Goal: Information Seeking & Learning: Learn about a topic

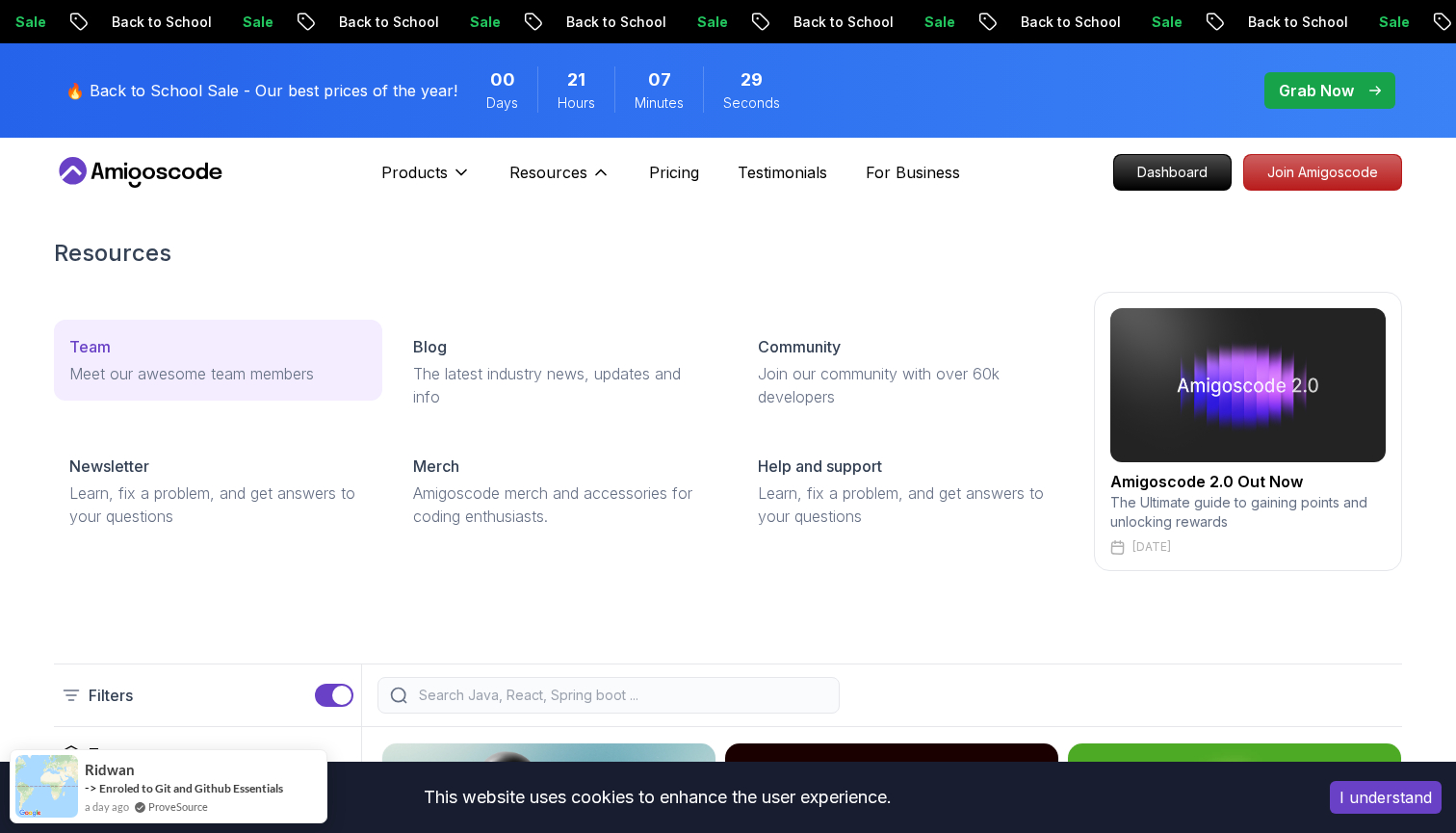
click at [133, 335] on div "Team" at bounding box center [217, 347] width 297 height 23
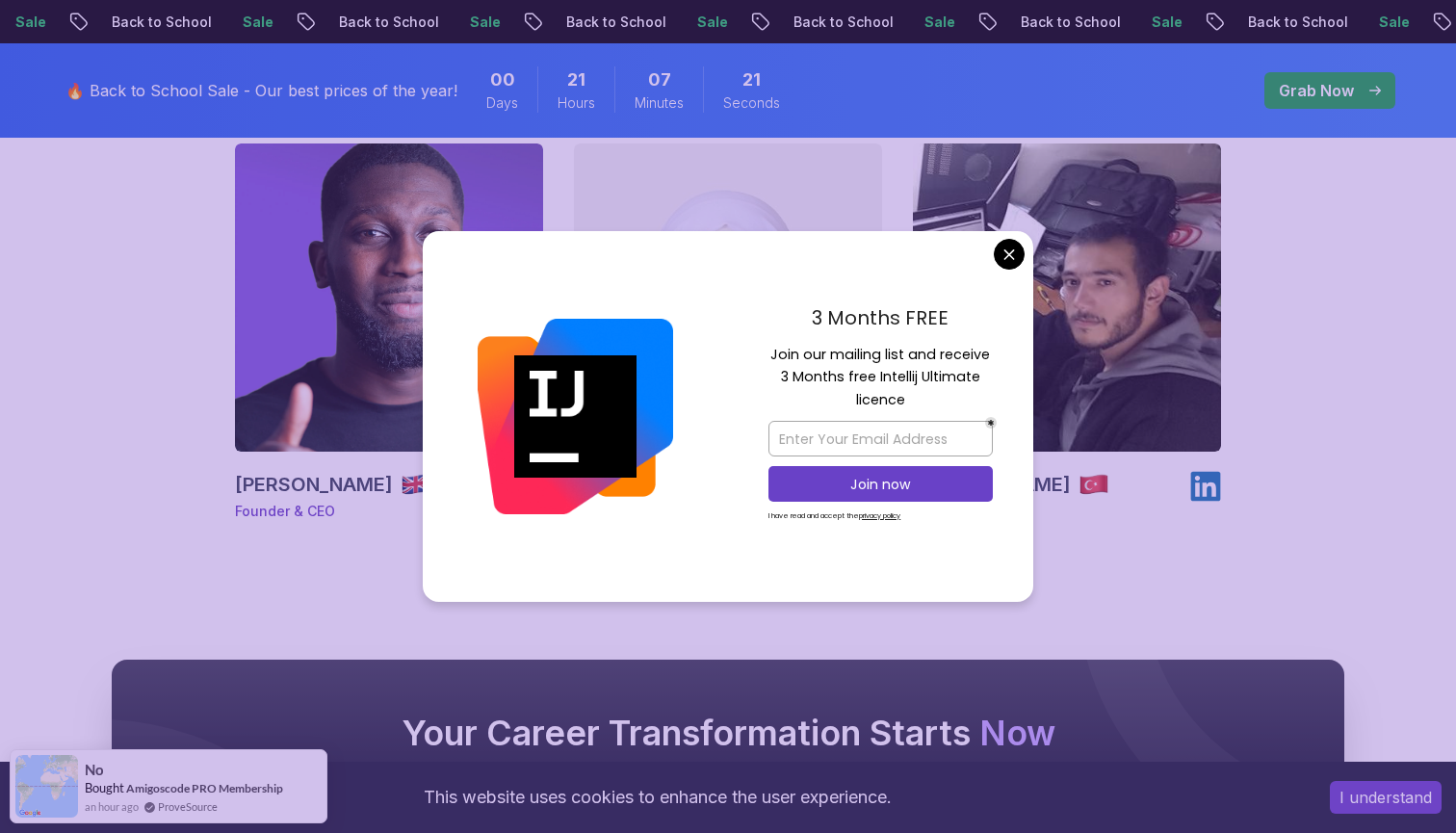
scroll to position [351, 0]
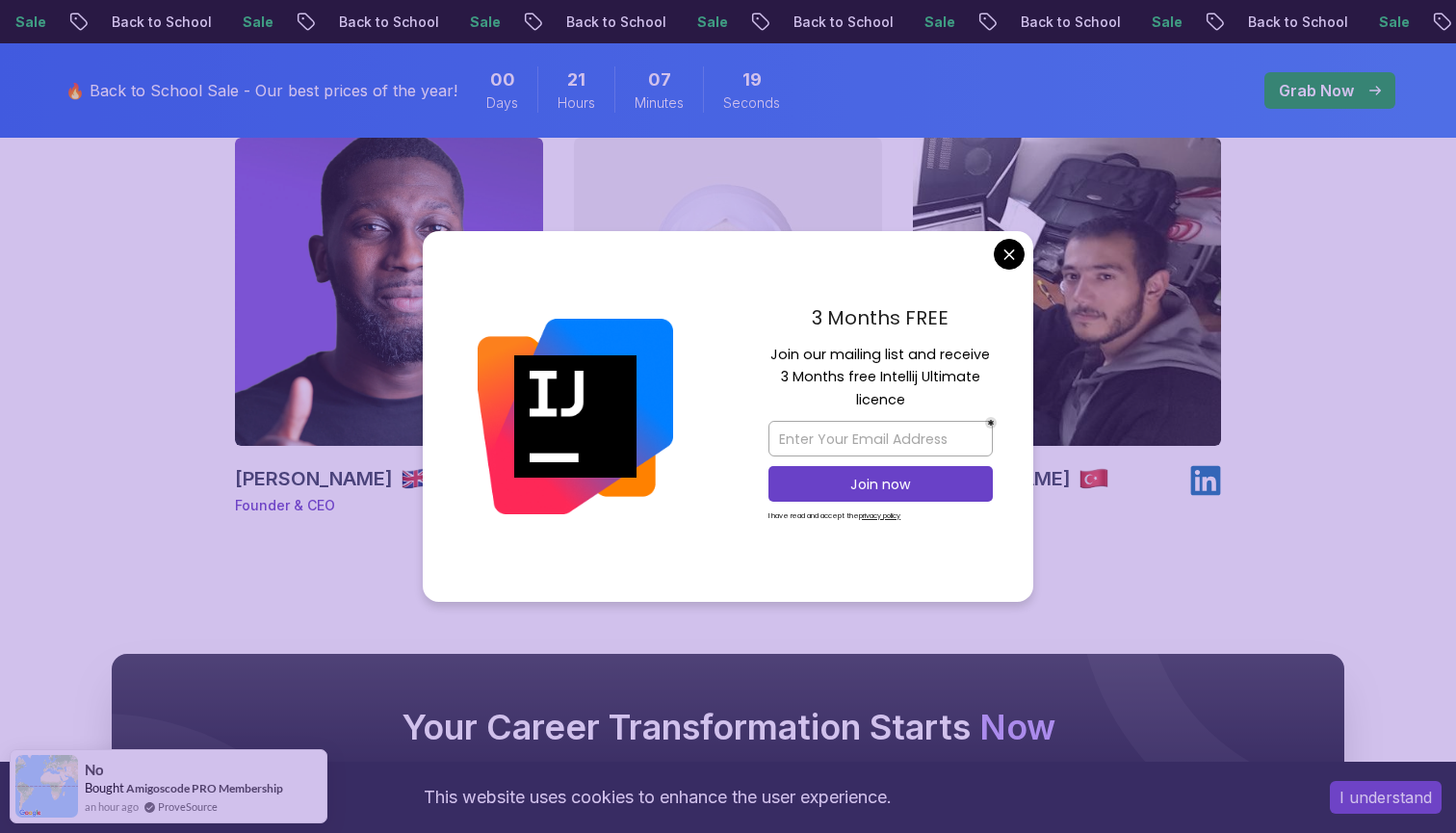
click at [1012, 254] on body "Sale Back to School Sale Back to School Sale Back to School Sale Back to School…" at bounding box center [728, 605] width 1456 height 1912
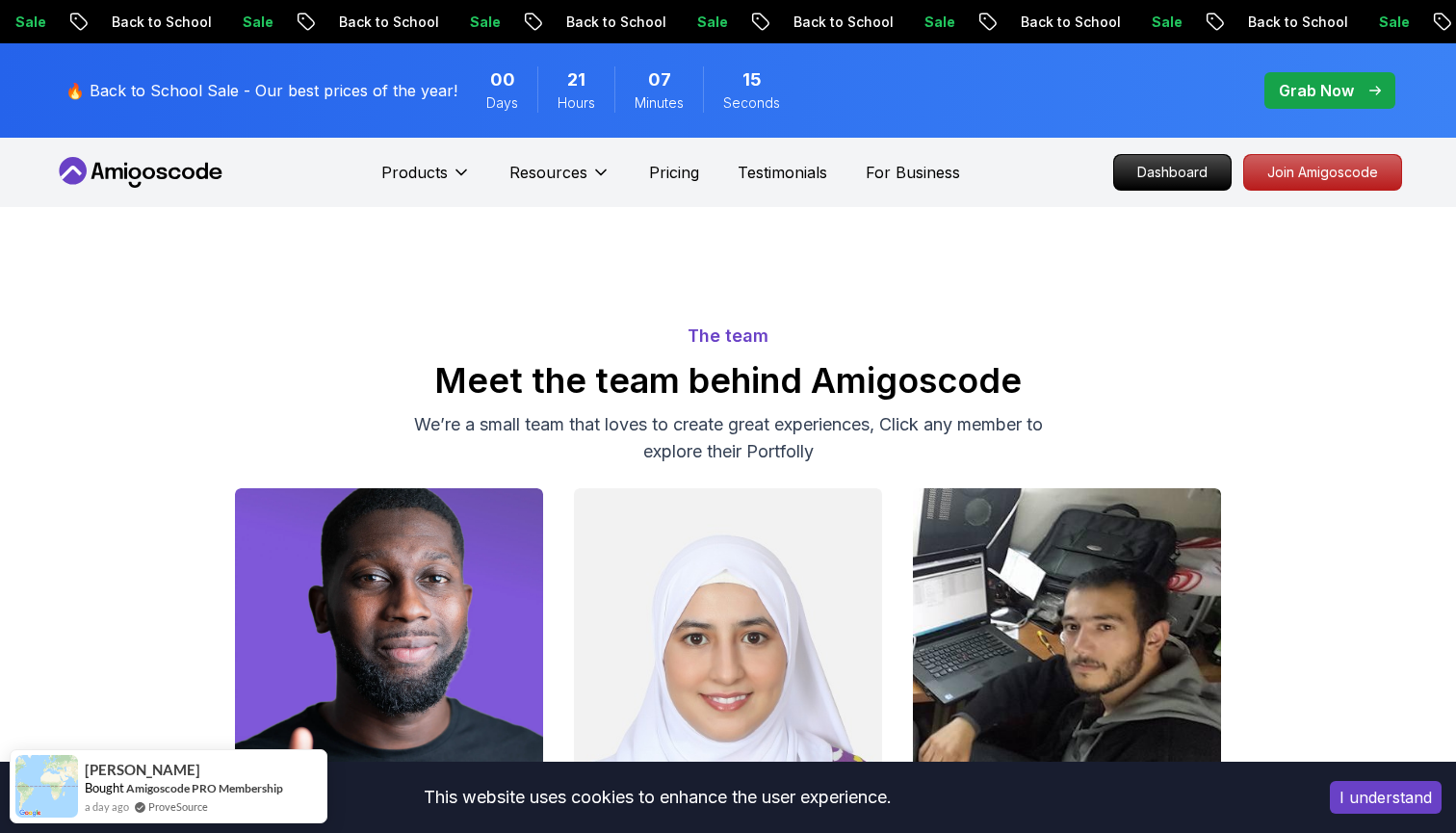
scroll to position [0, 0]
click at [808, 175] on p "Testimonials" at bounding box center [782, 172] width 90 height 23
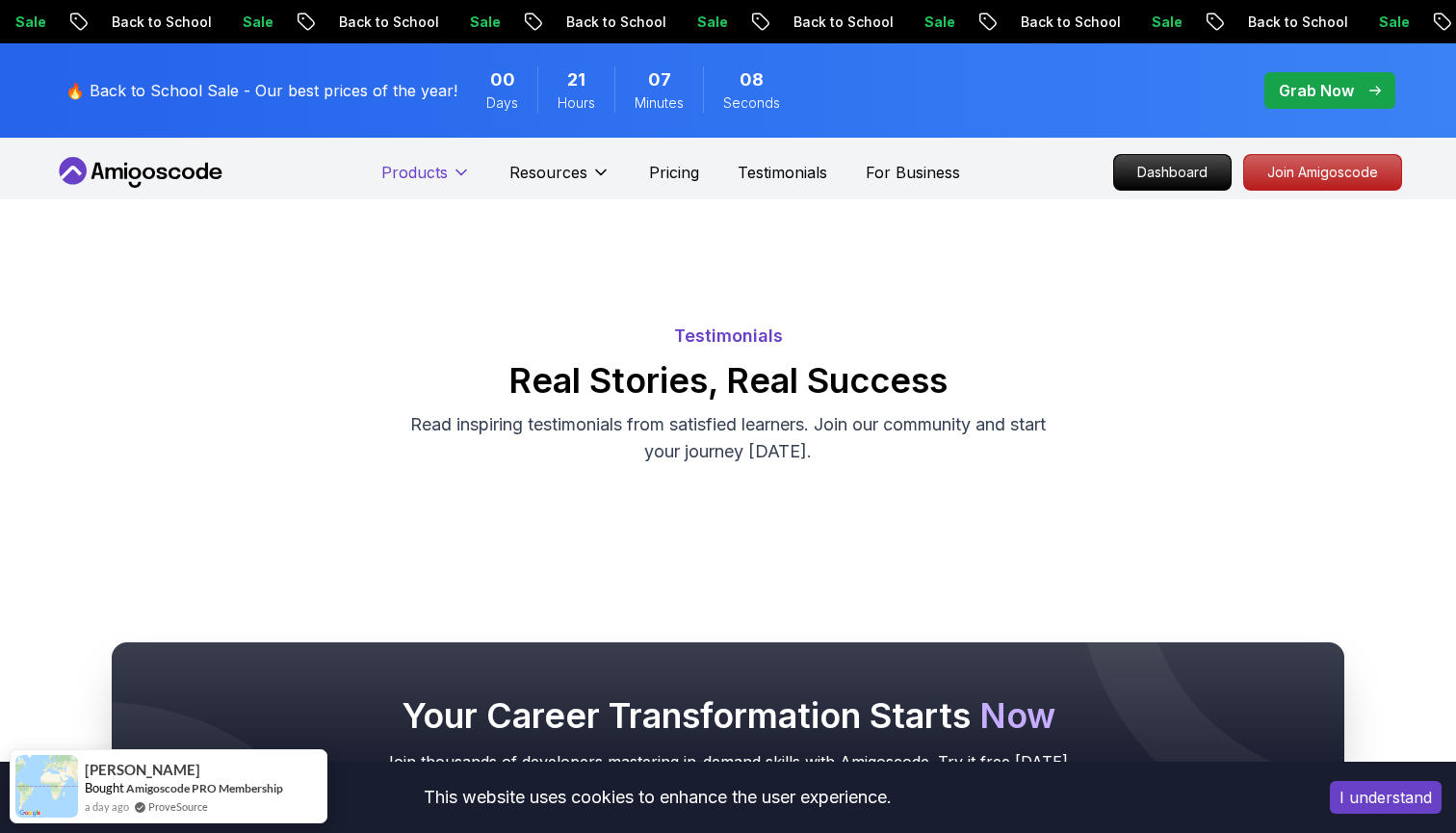
click at [430, 173] on p "Products" at bounding box center [414, 172] width 66 height 23
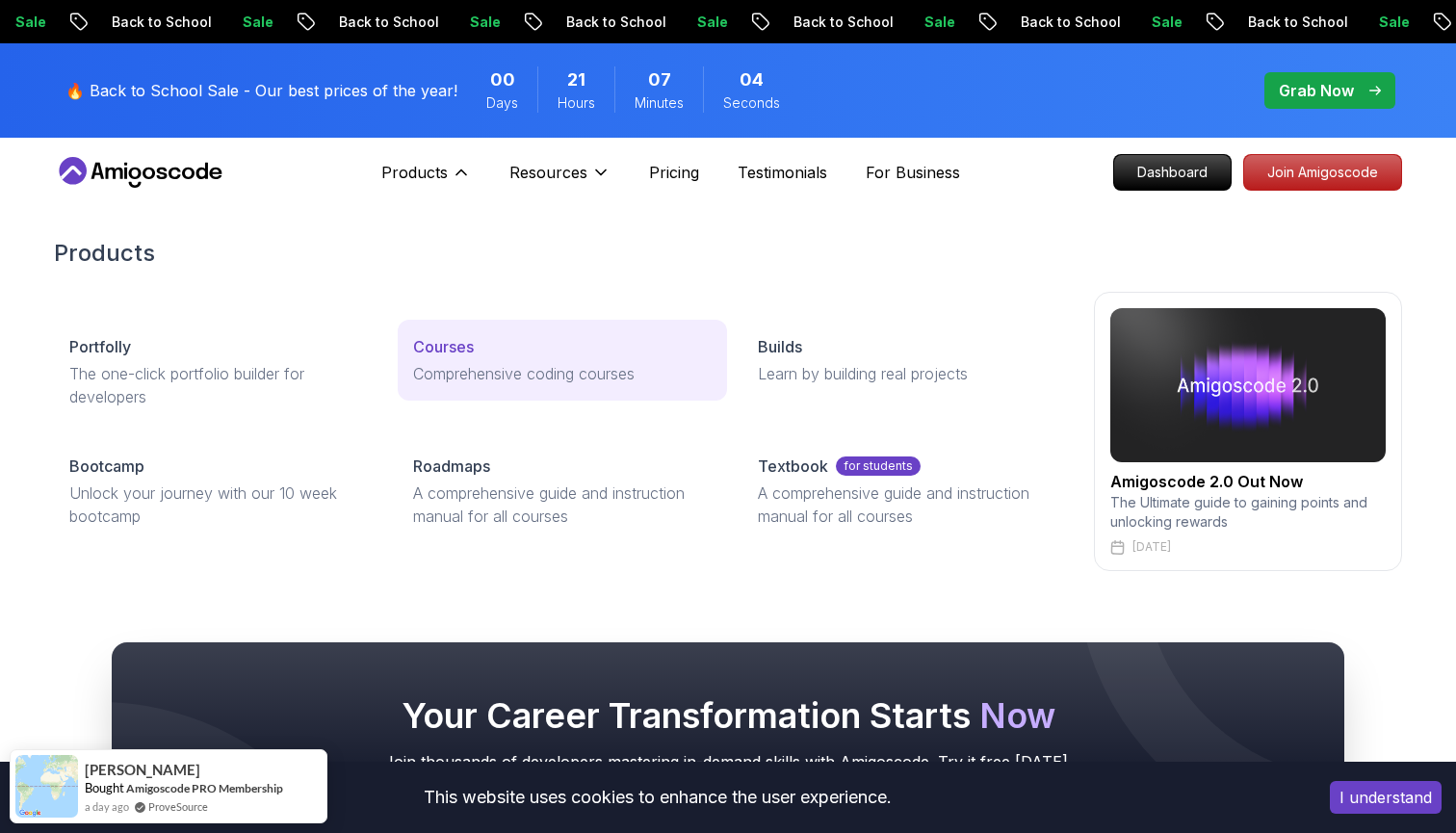
click at [488, 341] on div "Courses" at bounding box center [561, 347] width 297 height 23
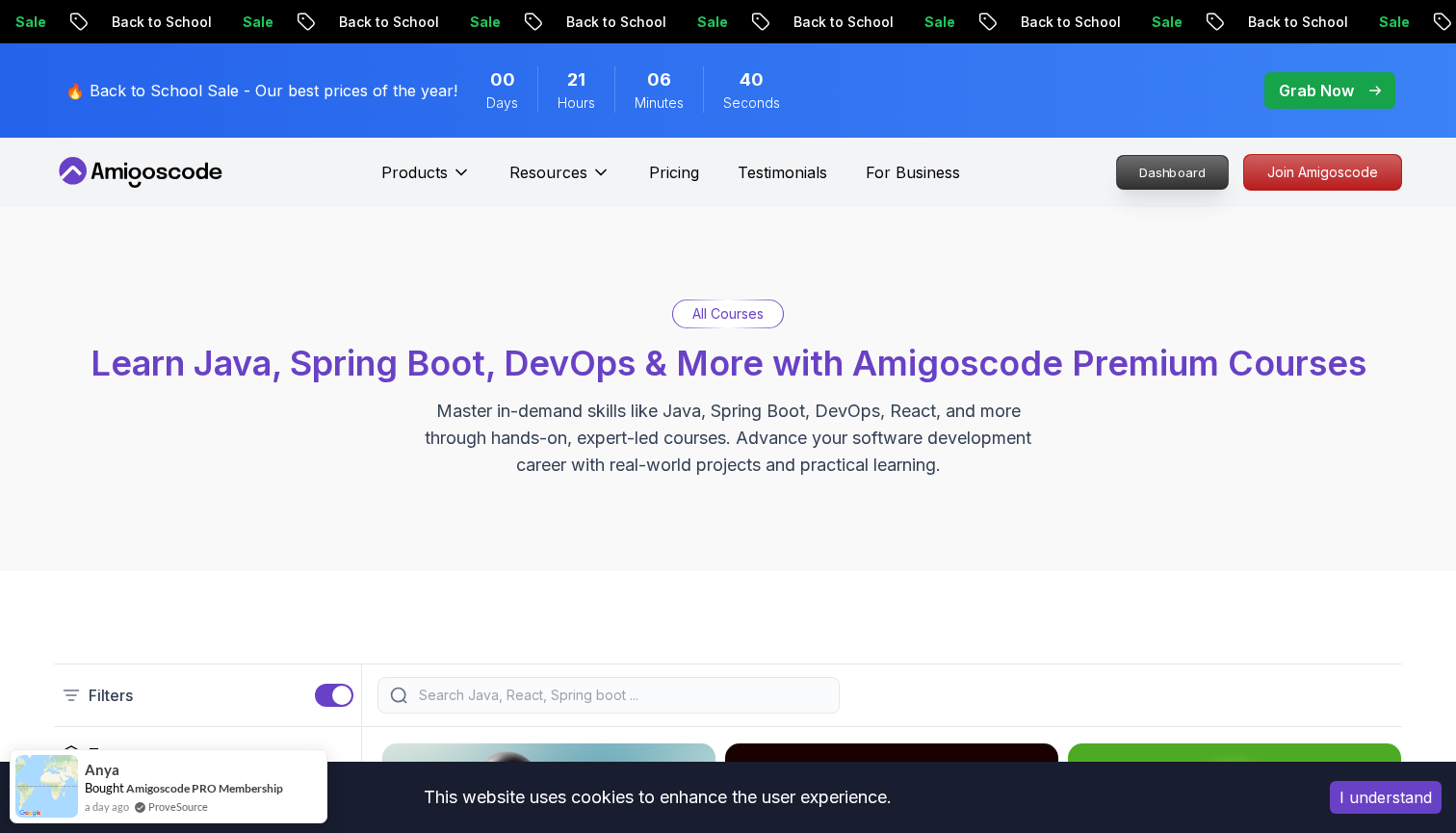
click at [1191, 171] on p "Dashboard" at bounding box center [1173, 172] width 111 height 33
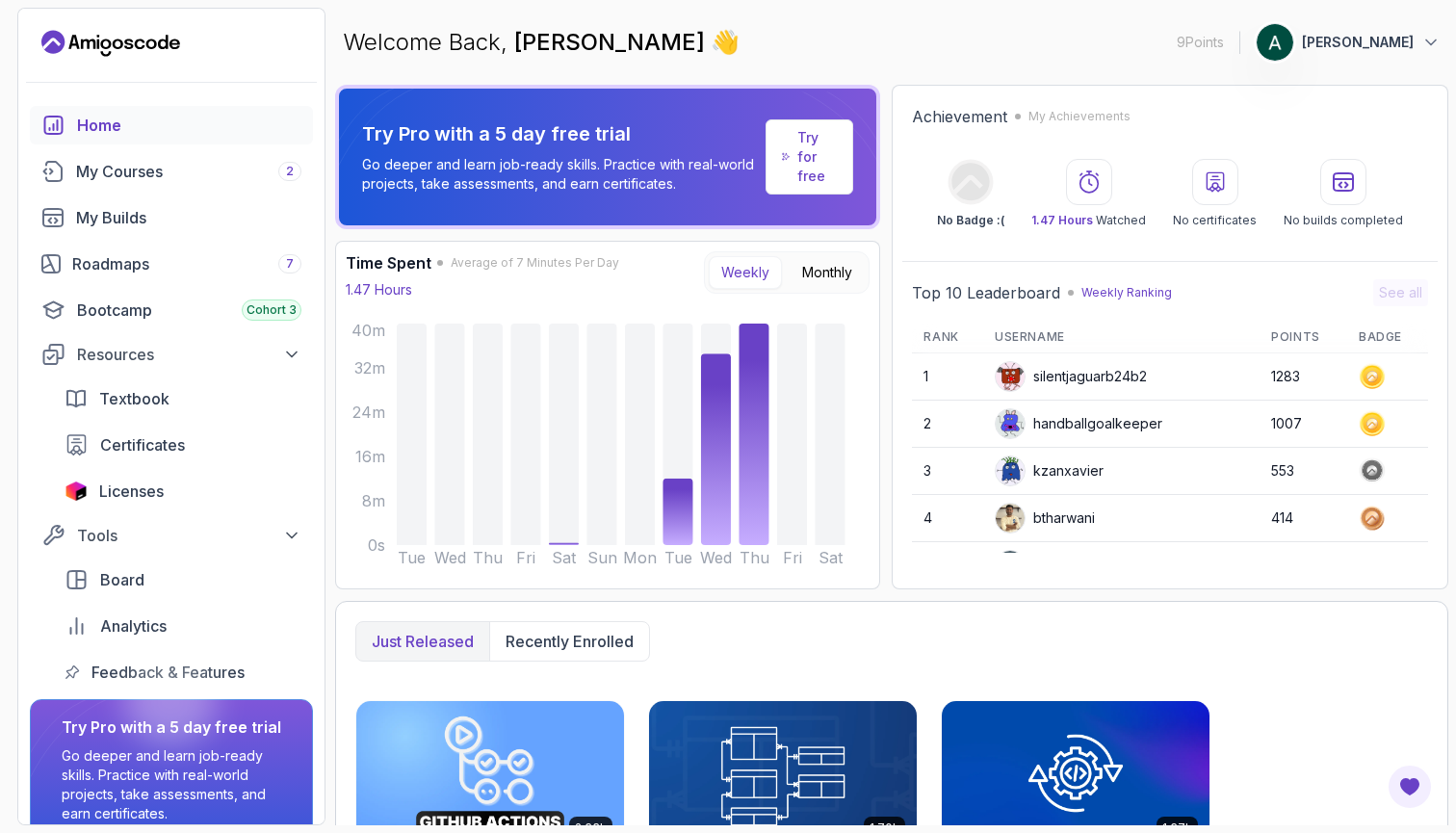
click at [843, 290] on div "Weekly Monthly" at bounding box center [787, 272] width 166 height 42
click at [833, 280] on button "Monthly" at bounding box center [827, 273] width 75 height 33
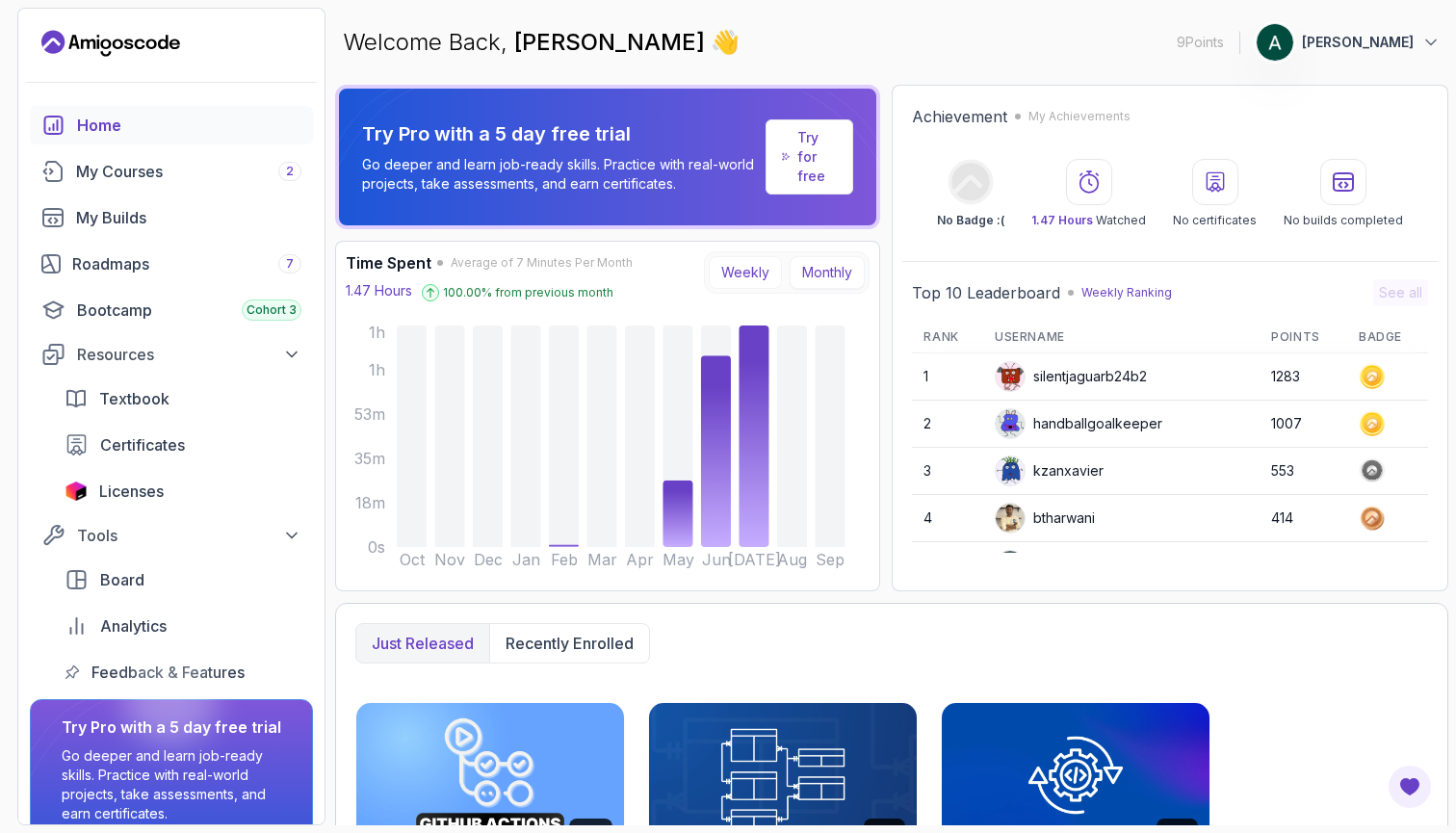
click at [763, 276] on button "Weekly" at bounding box center [744, 273] width 73 height 33
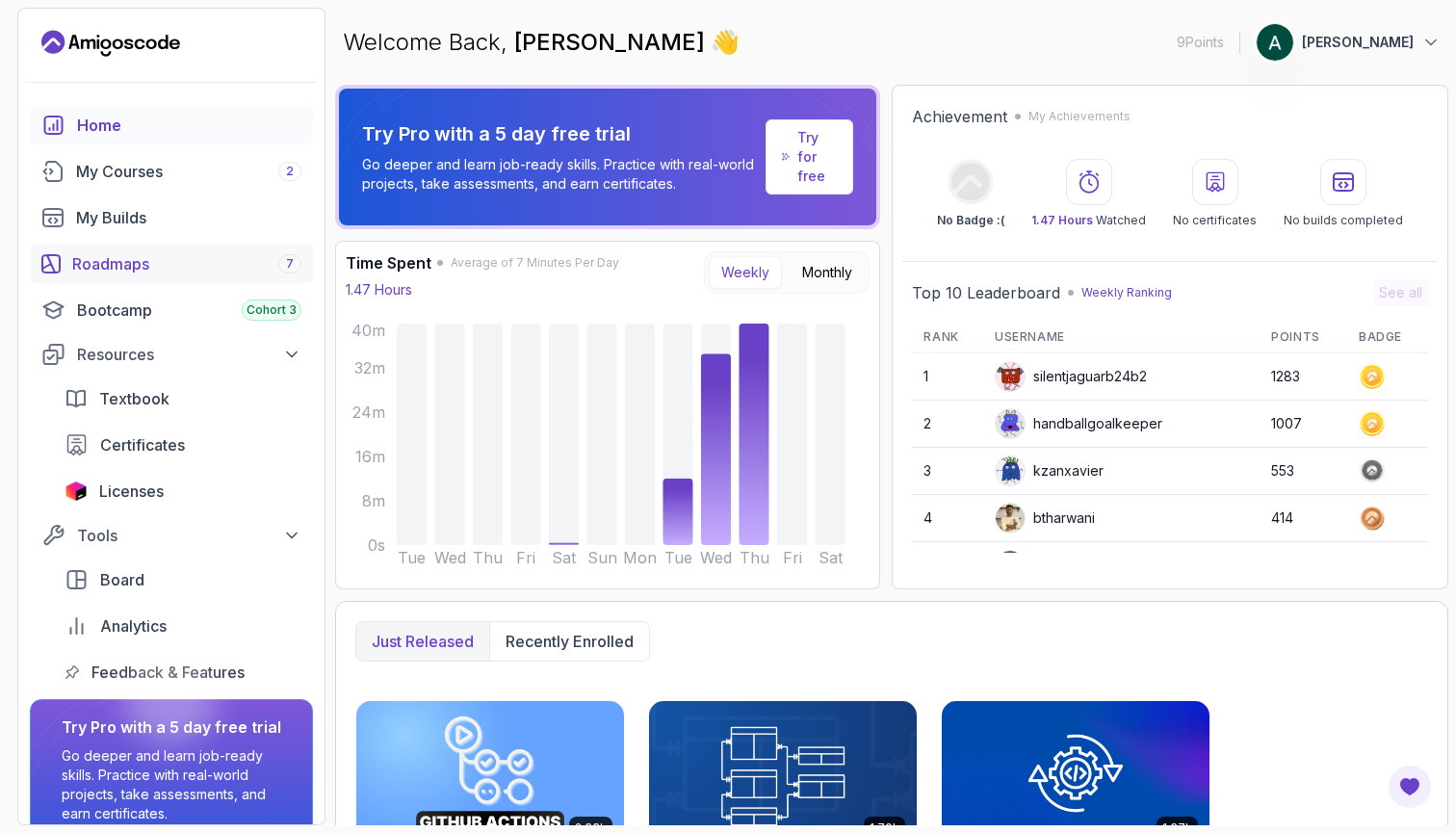
click at [144, 268] on div "Roadmaps 7" at bounding box center [186, 264] width 229 height 23
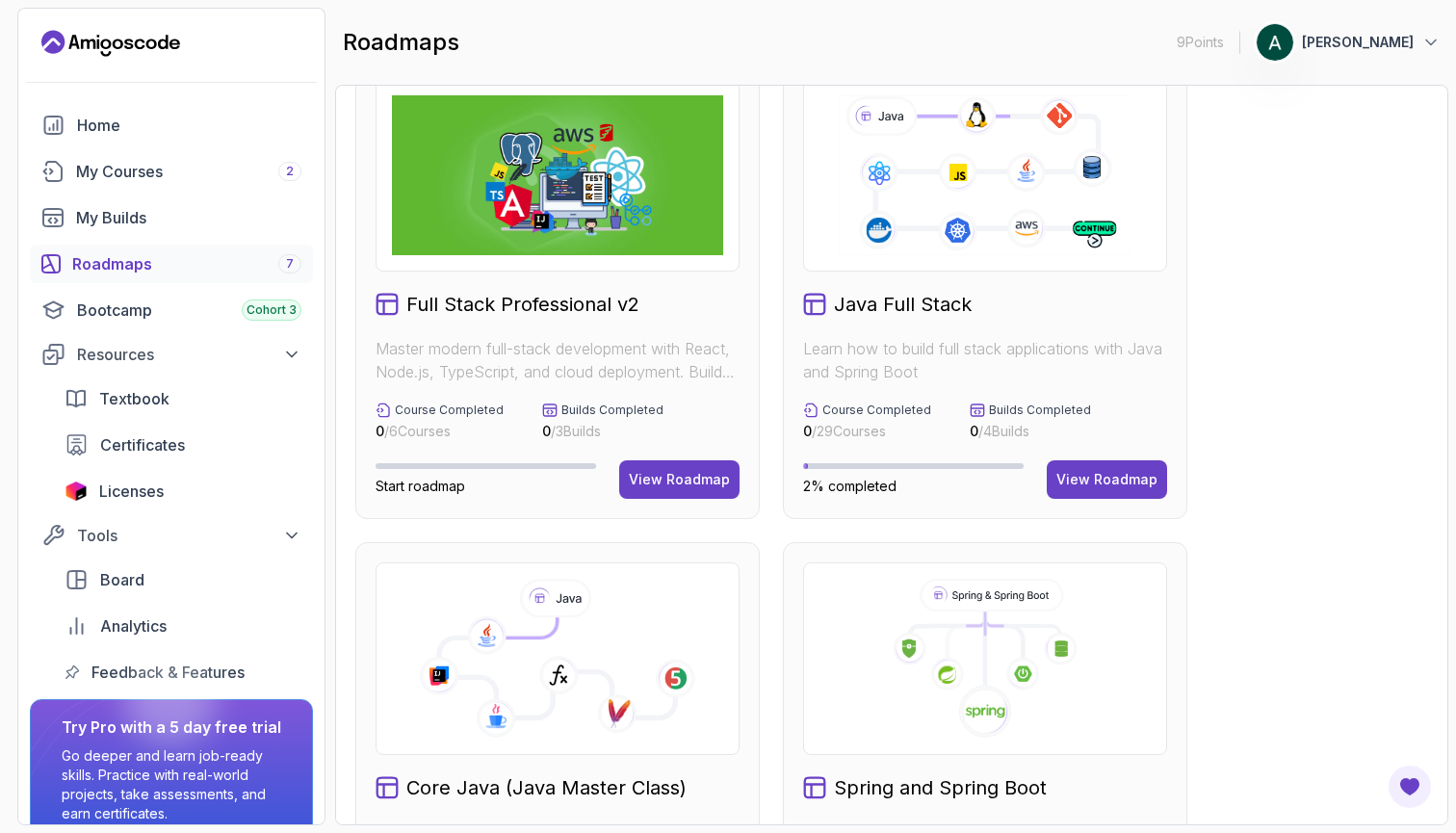
scroll to position [26, 0]
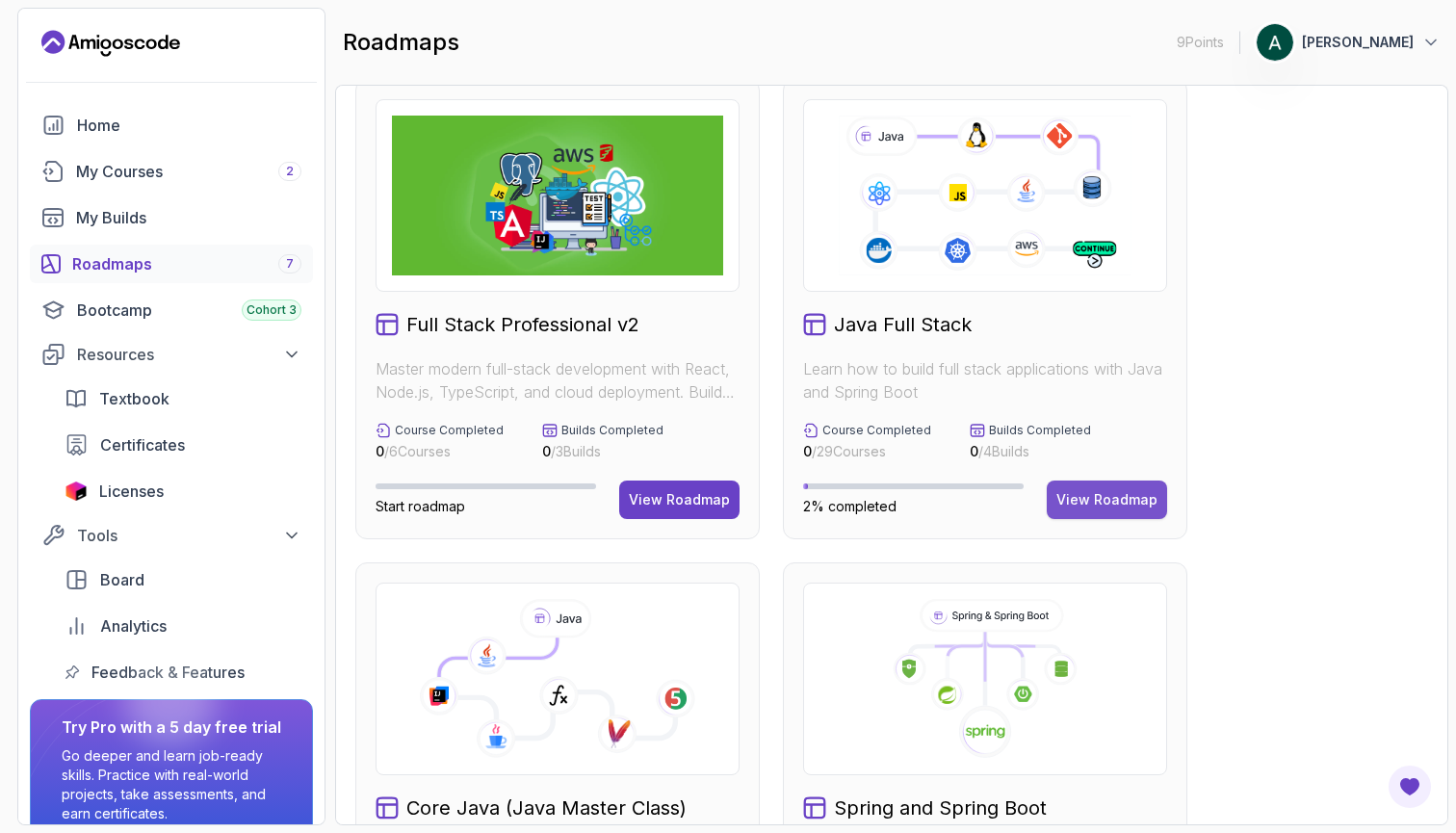
click at [1101, 505] on div "View Roadmap" at bounding box center [1106, 500] width 101 height 19
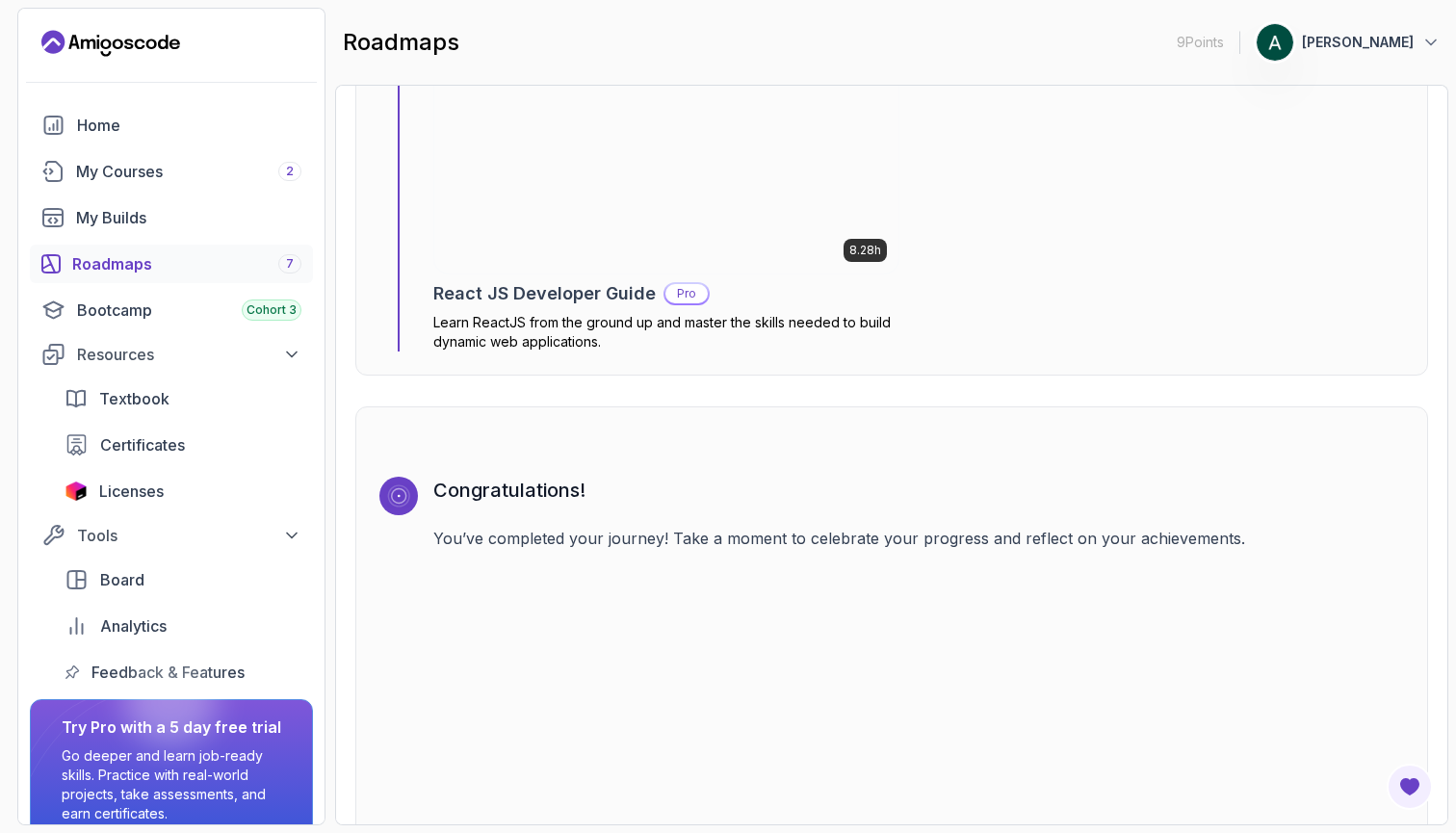
scroll to position [13926, 0]
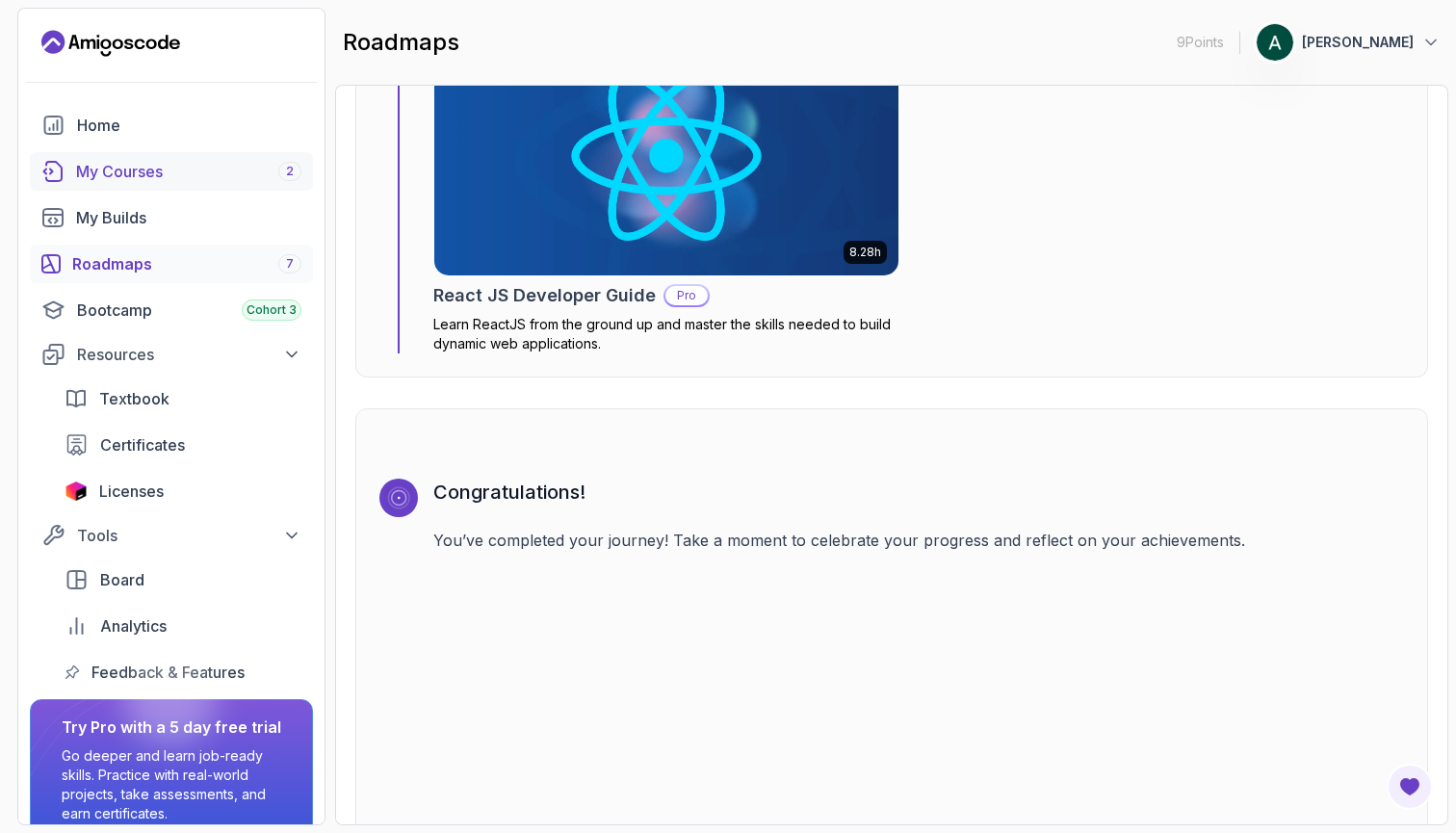
click at [140, 159] on link "My Courses 2" at bounding box center [171, 171] width 283 height 39
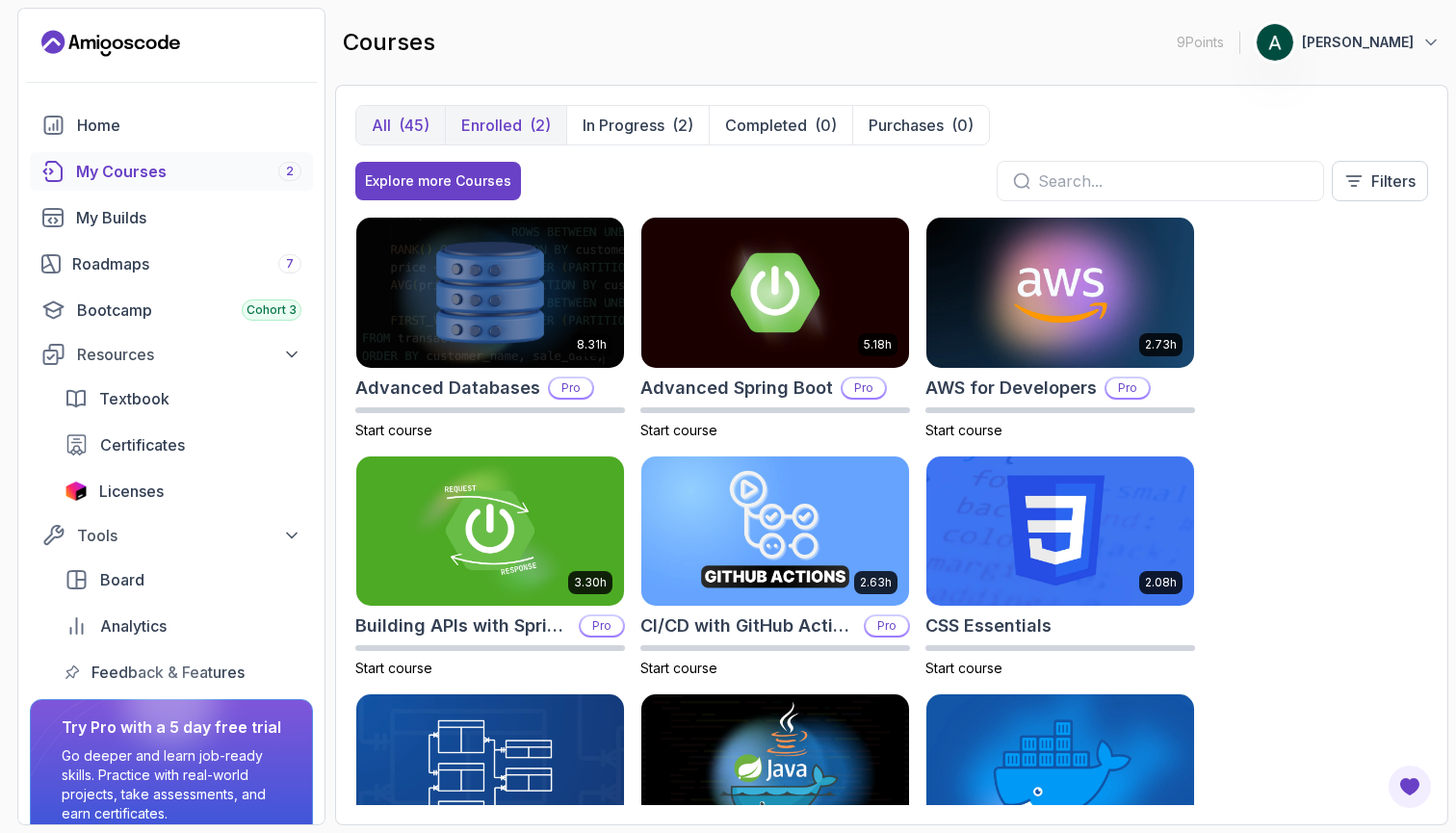
click at [511, 119] on p "Enrolled" at bounding box center [491, 126] width 60 height 23
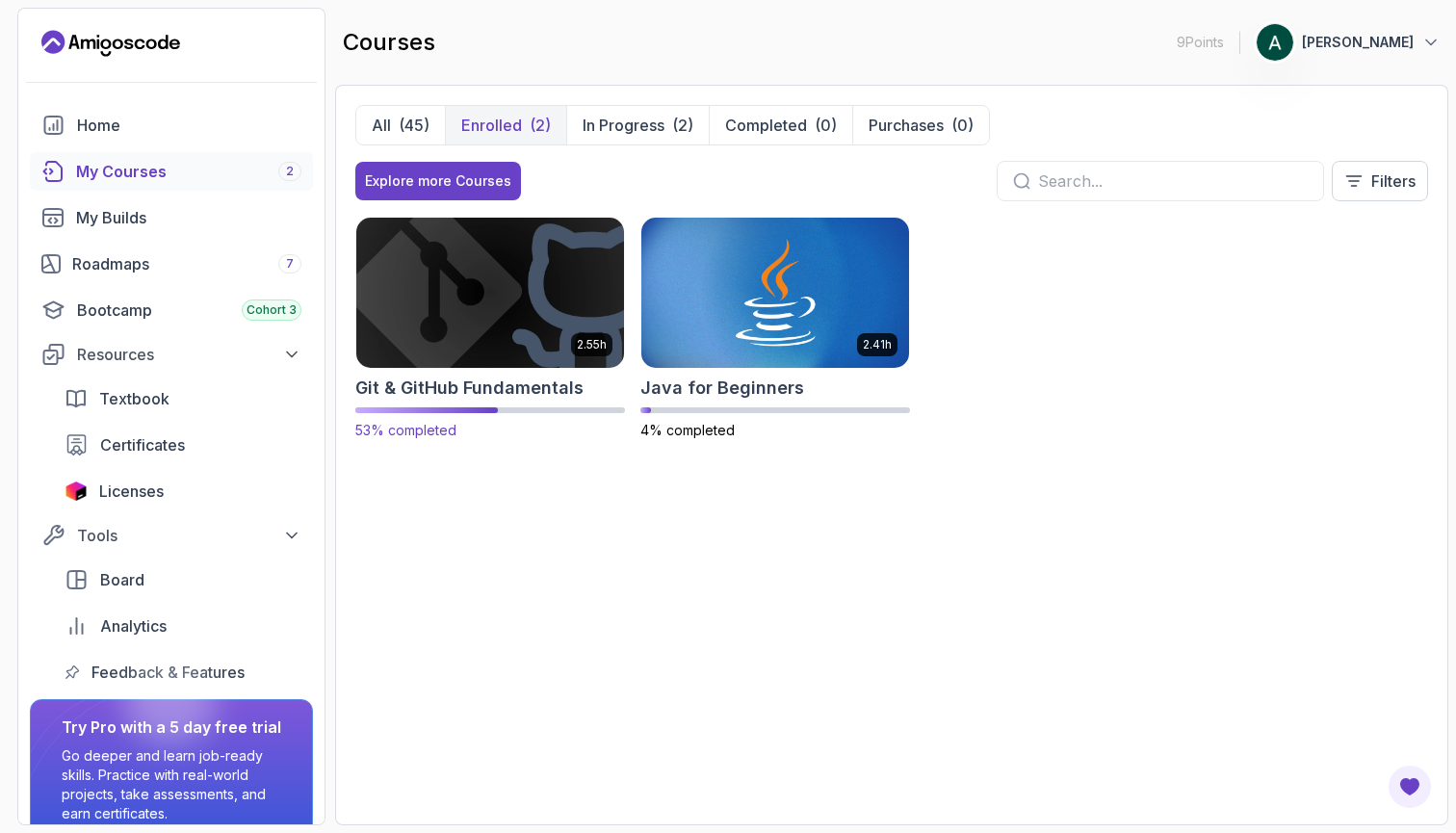
click at [548, 398] on h2 "Git & GitHub Fundamentals" at bounding box center [469, 389] width 228 height 27
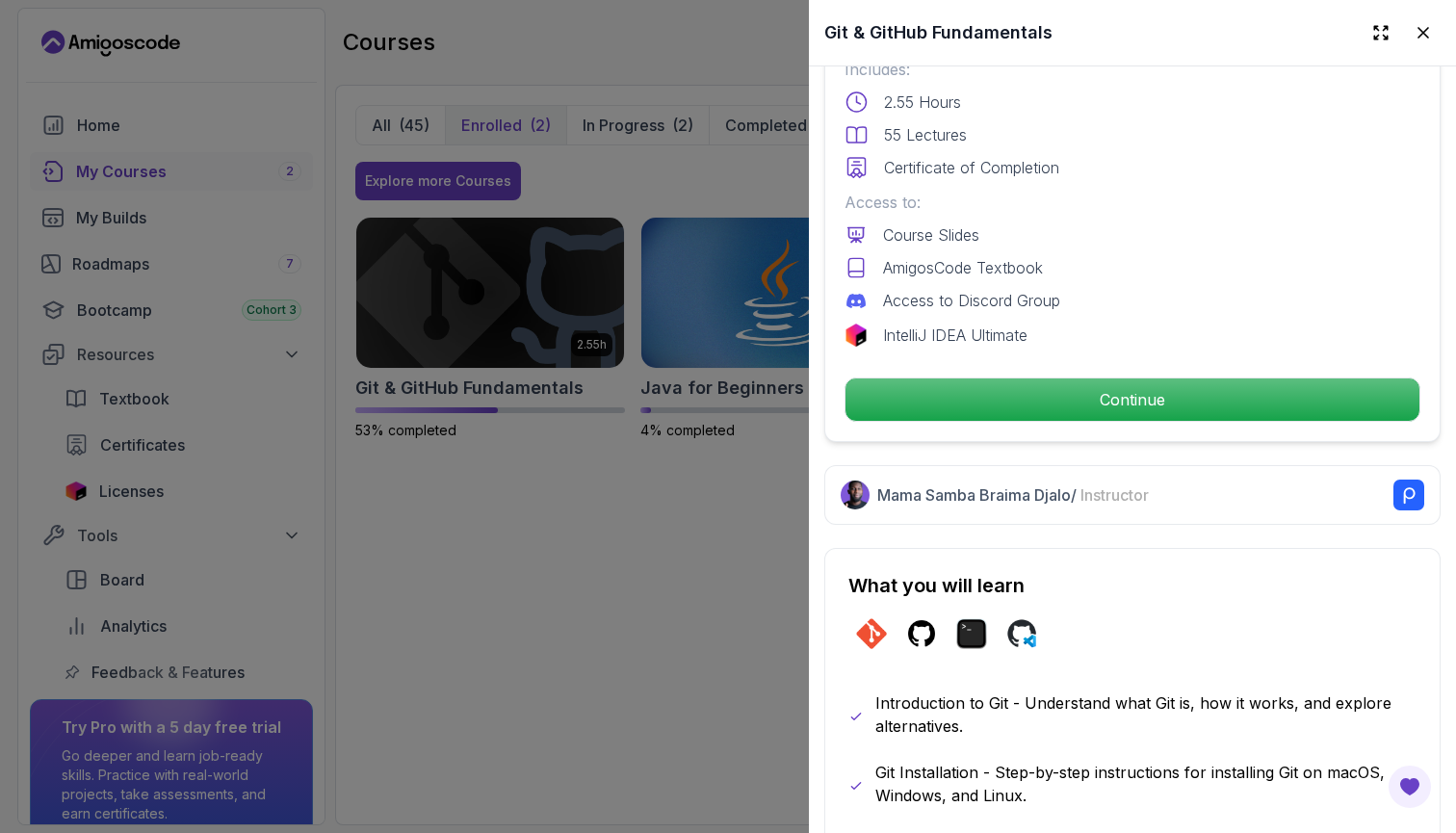
scroll to position [488, 0]
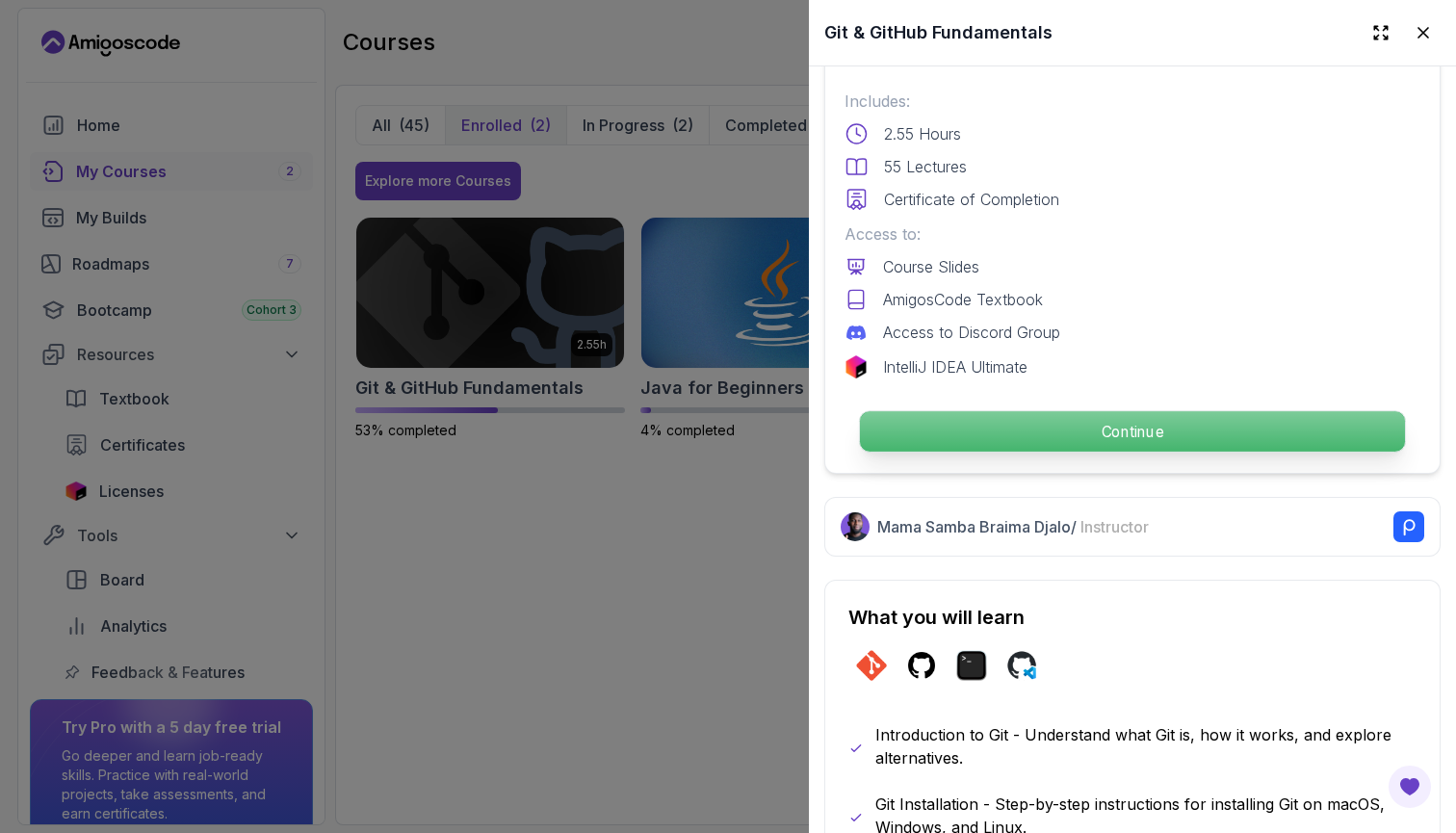
click at [1087, 432] on p "Continue" at bounding box center [1132, 432] width 544 height 41
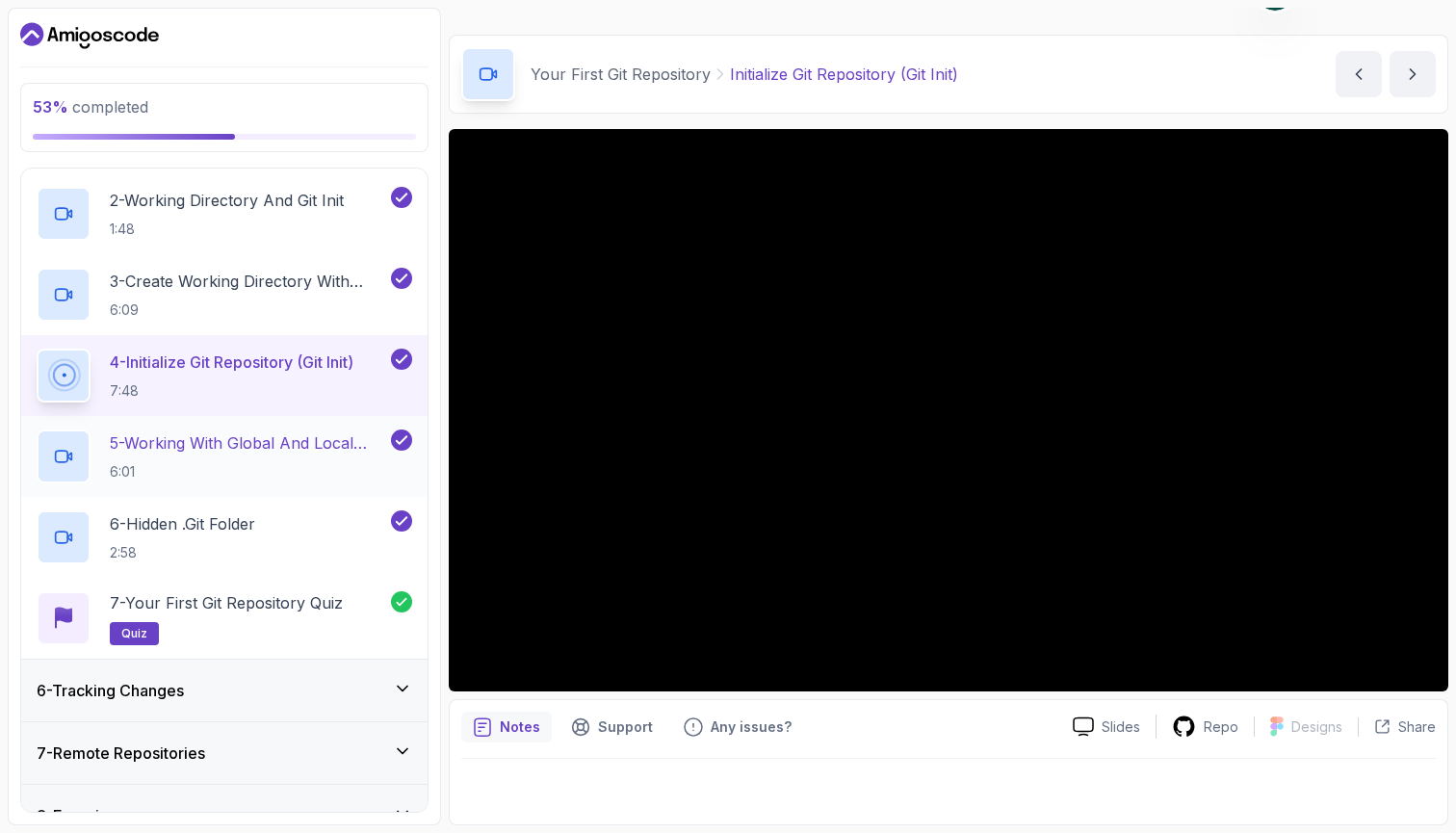
scroll to position [398, 0]
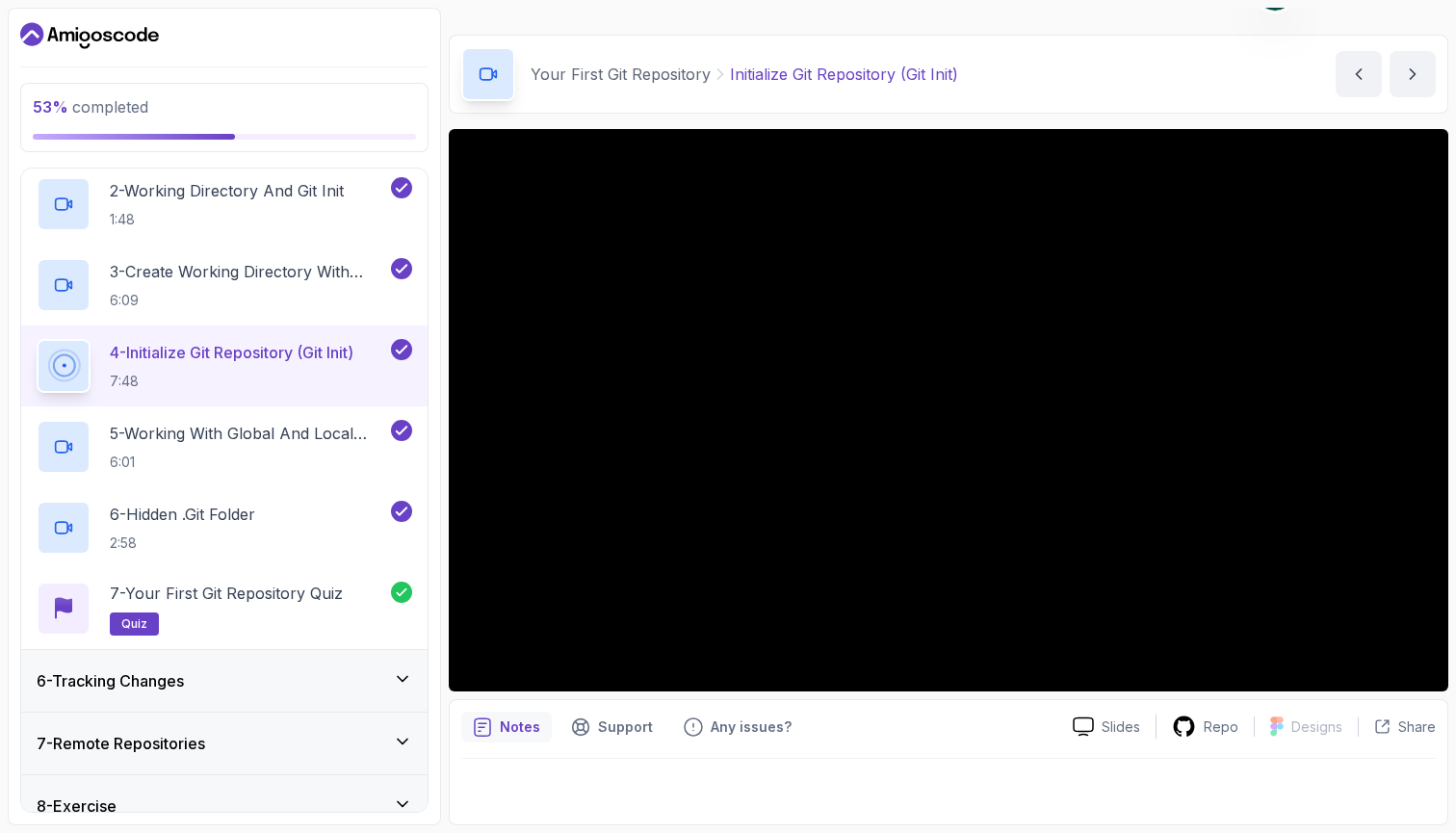
click at [278, 682] on div "6 - Tracking Changes" at bounding box center [224, 681] width 375 height 23
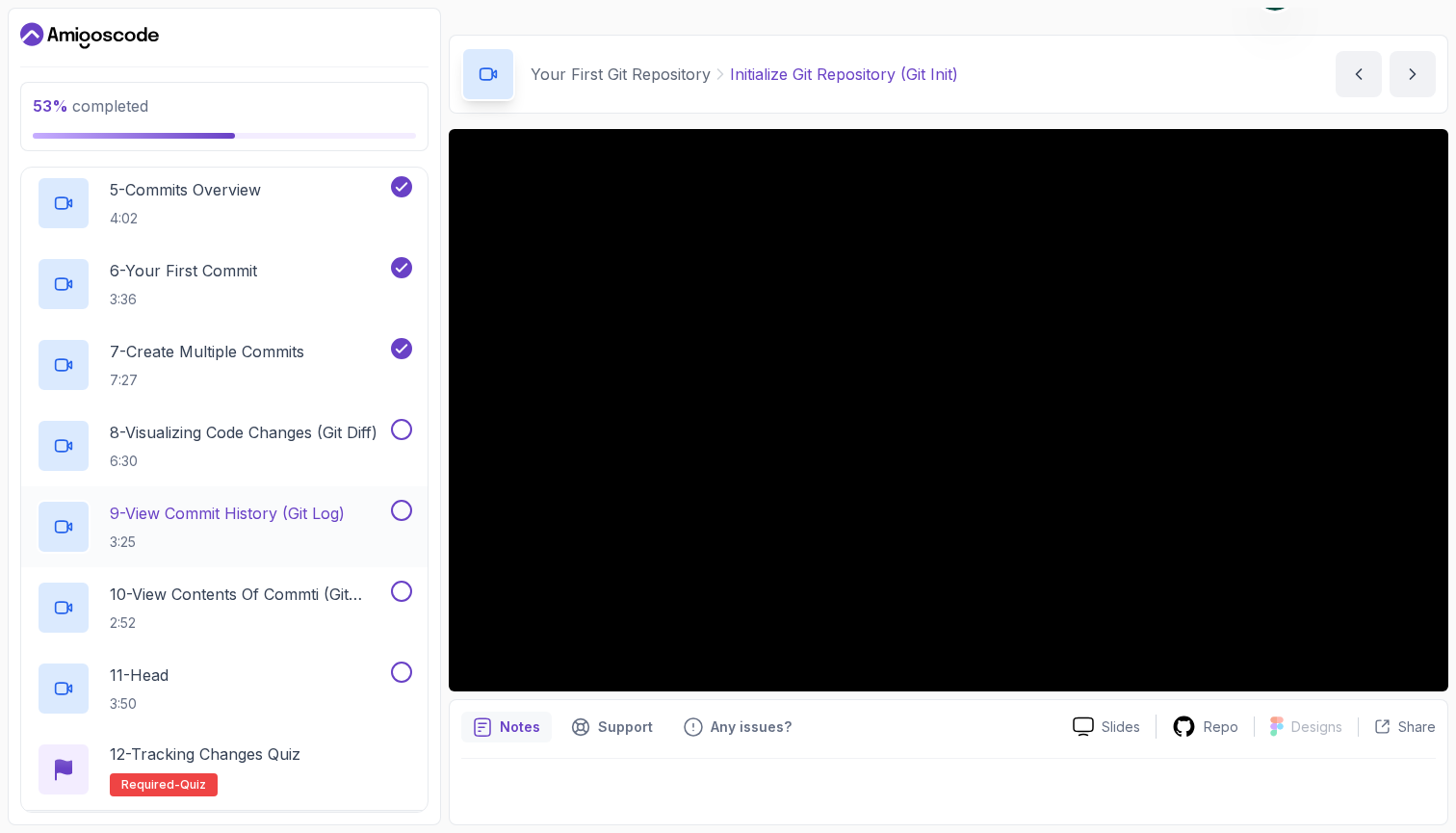
scroll to position [742, 0]
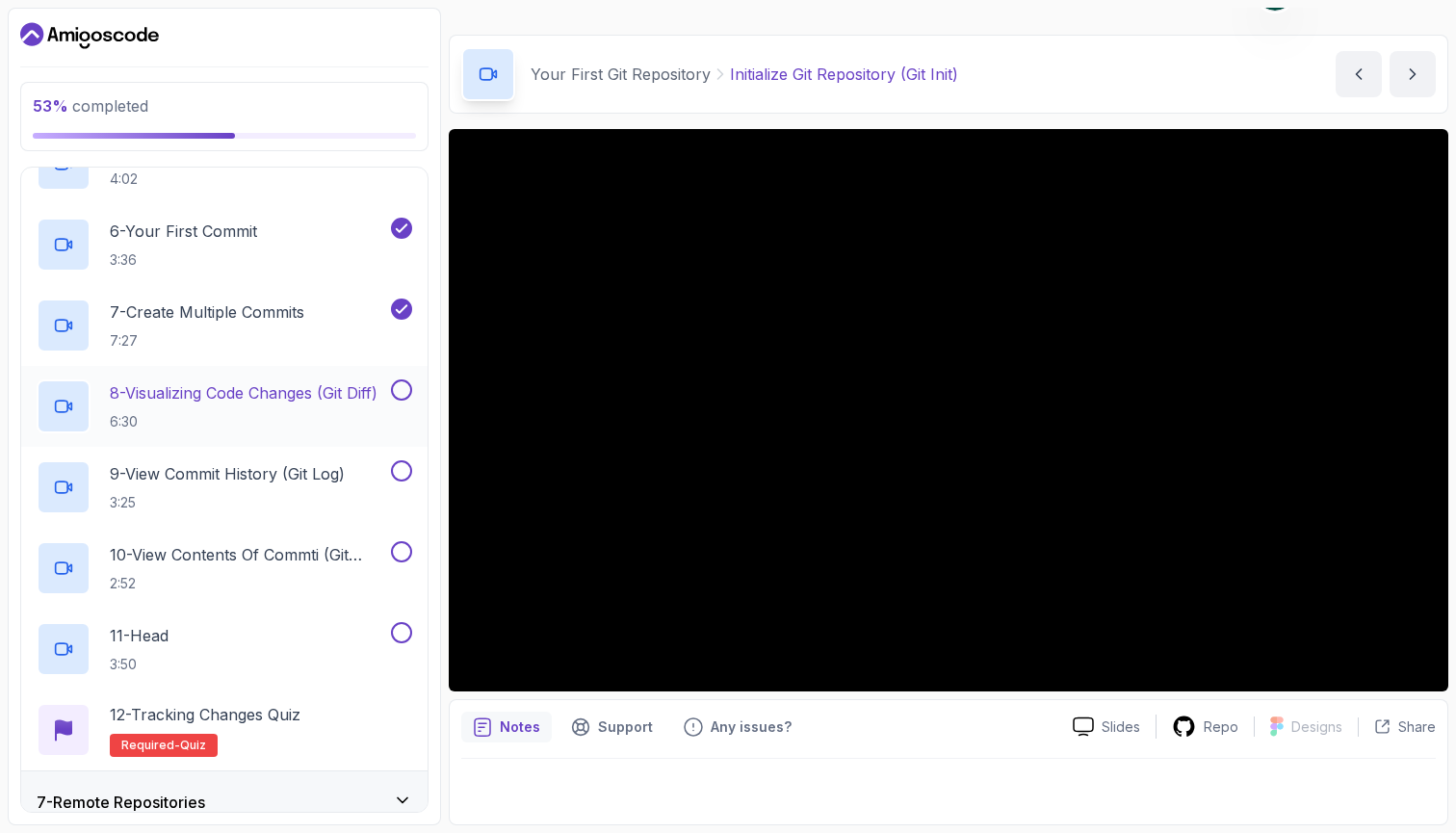
click at [299, 404] on p "8 - Visualizing Code Changes (Git Diff)" at bounding box center [243, 393] width 268 height 23
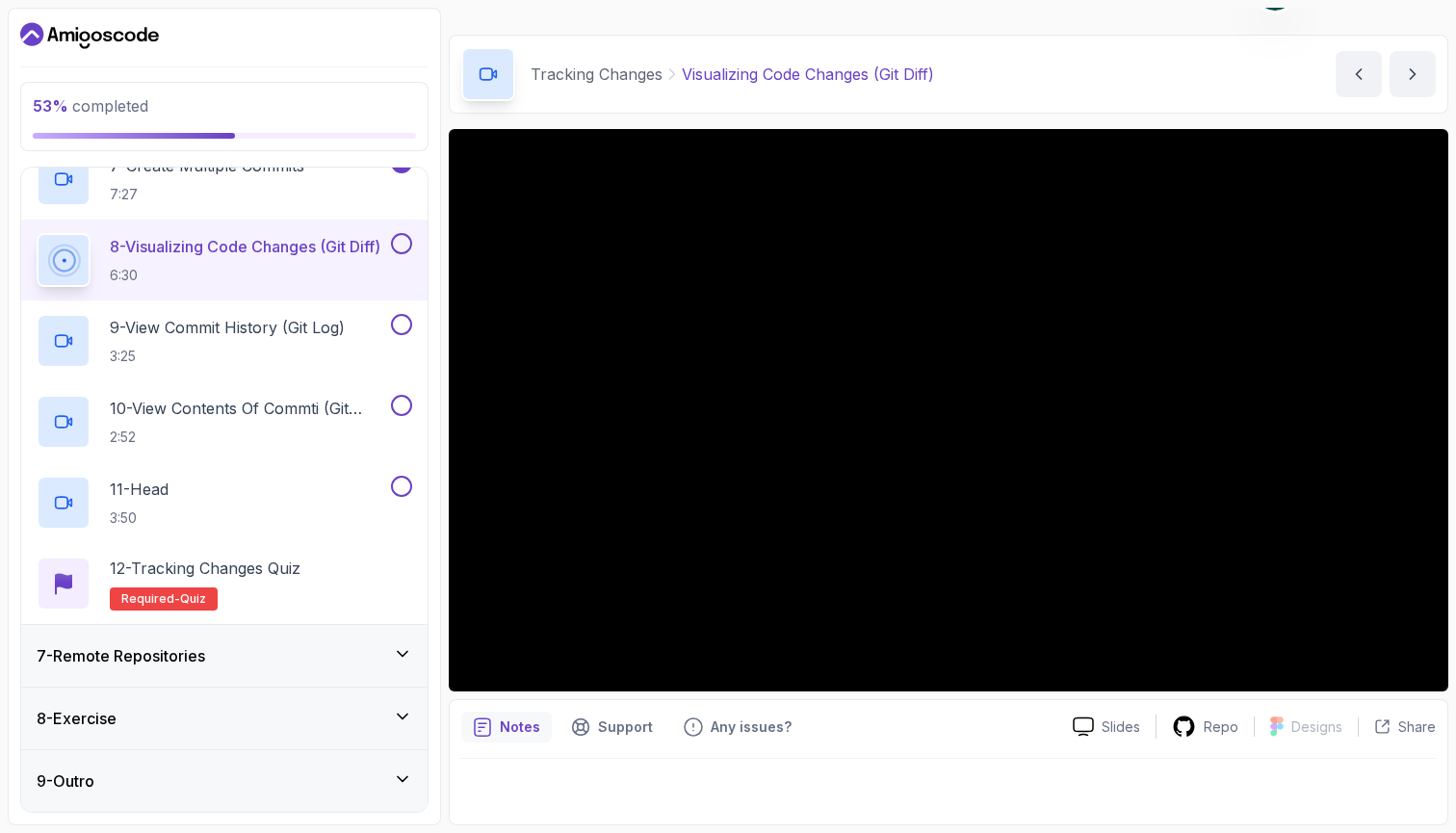
click at [279, 647] on div "7 - Remote Repositories" at bounding box center [224, 656] width 375 height 23
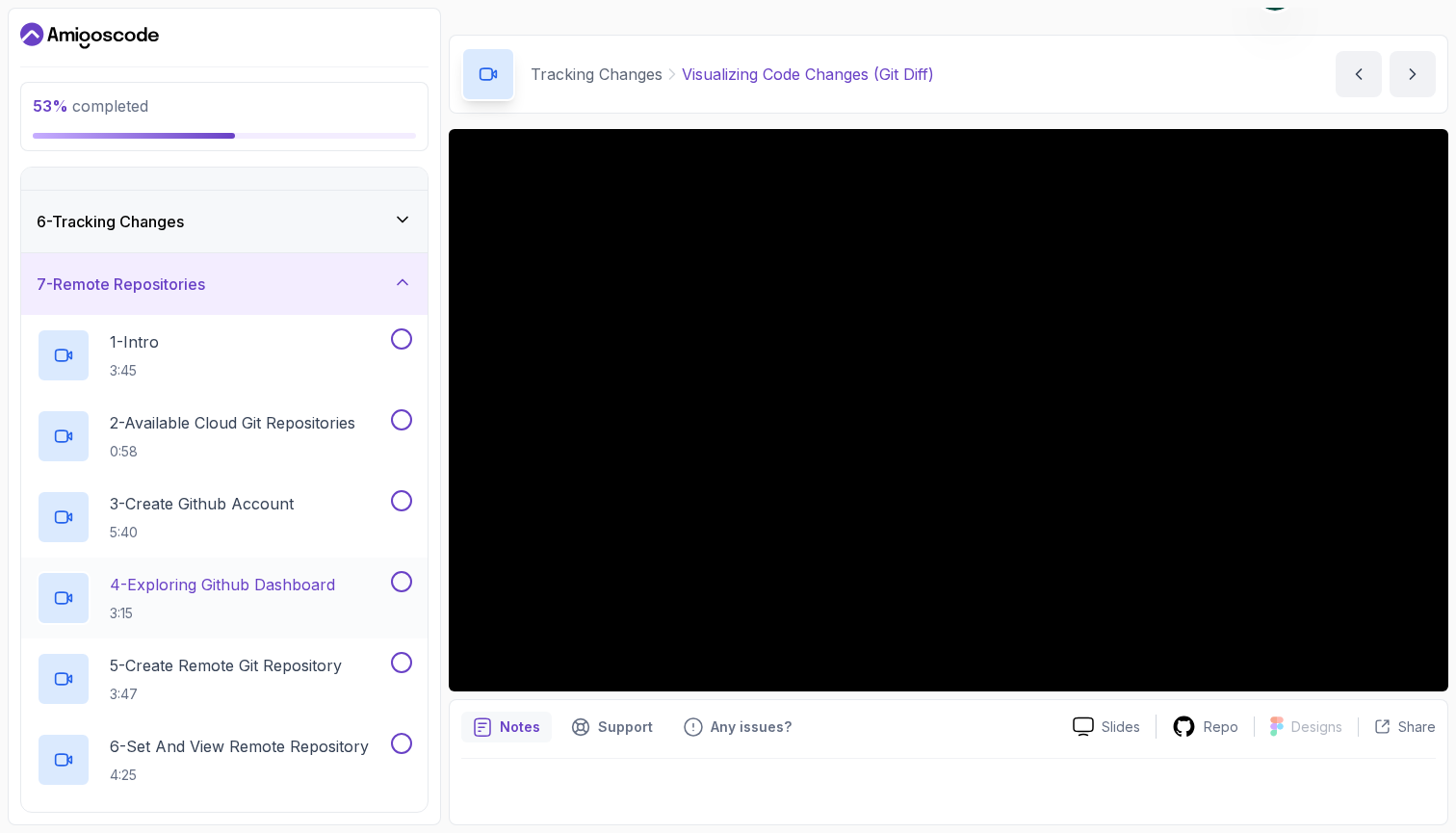
scroll to position [218, 0]
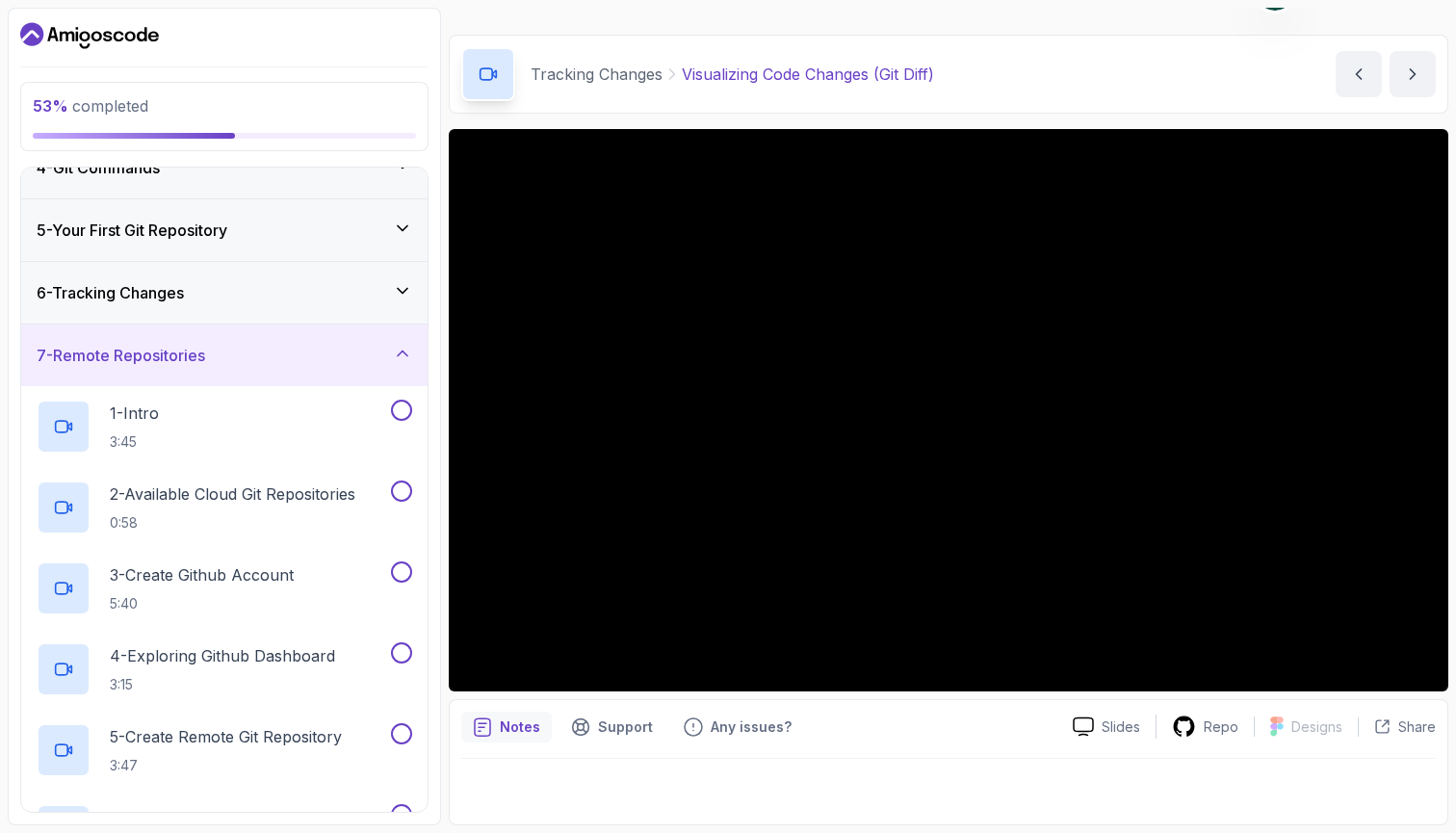
click at [302, 303] on div "6 - Tracking Changes" at bounding box center [224, 293] width 375 height 23
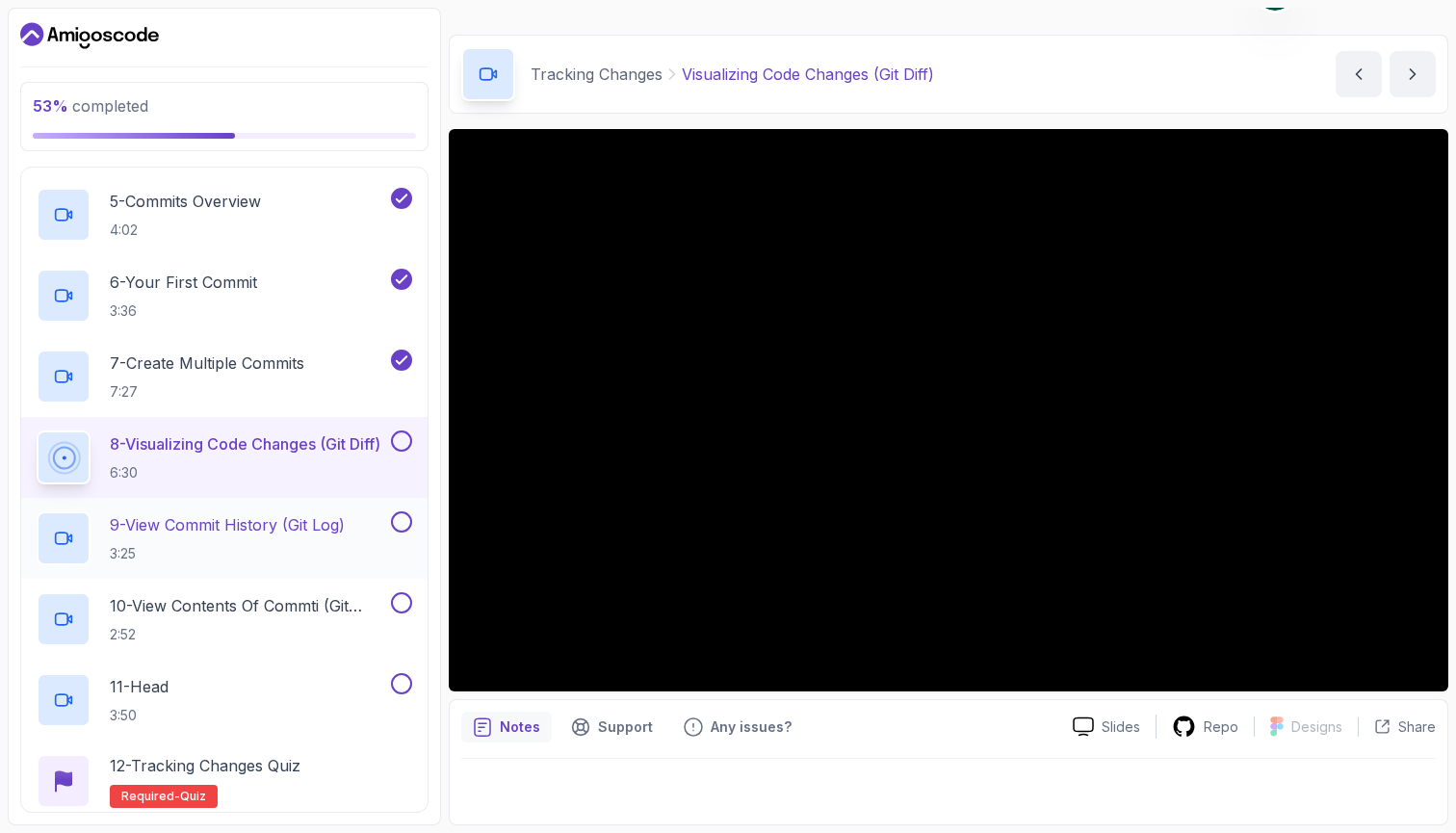
scroll to position [697, 0]
